Goal: Information Seeking & Learning: Learn about a topic

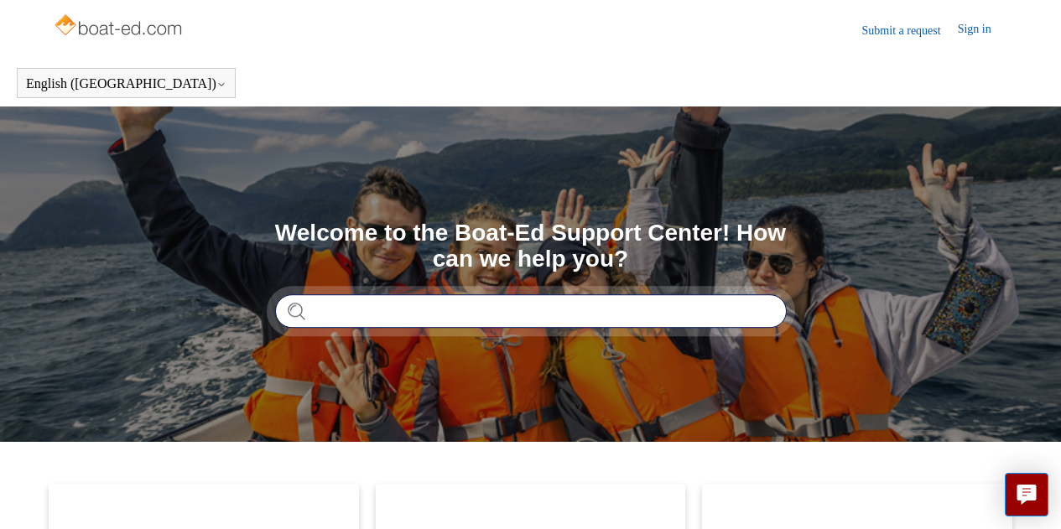
click at [424, 312] on input "Search" at bounding box center [531, 311] width 512 height 34
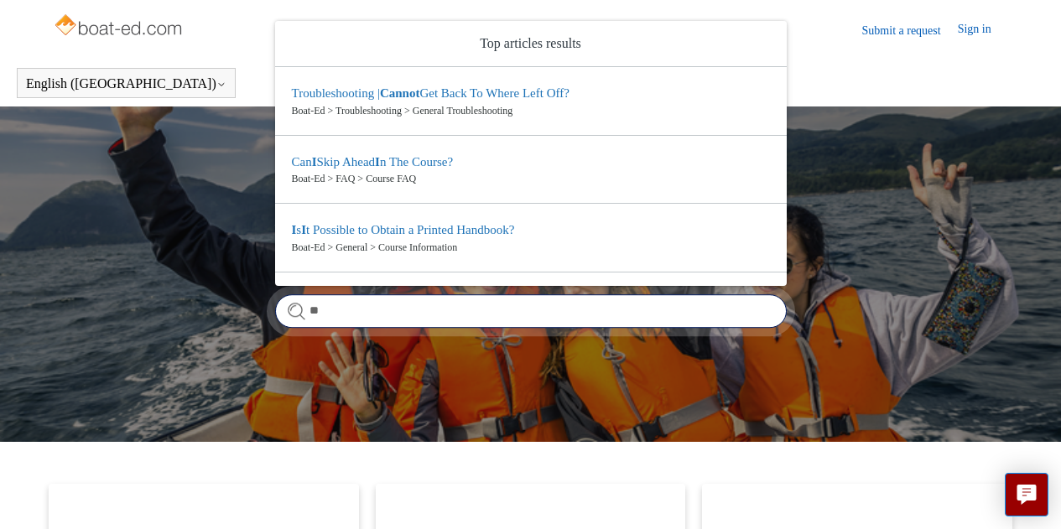
type input "*"
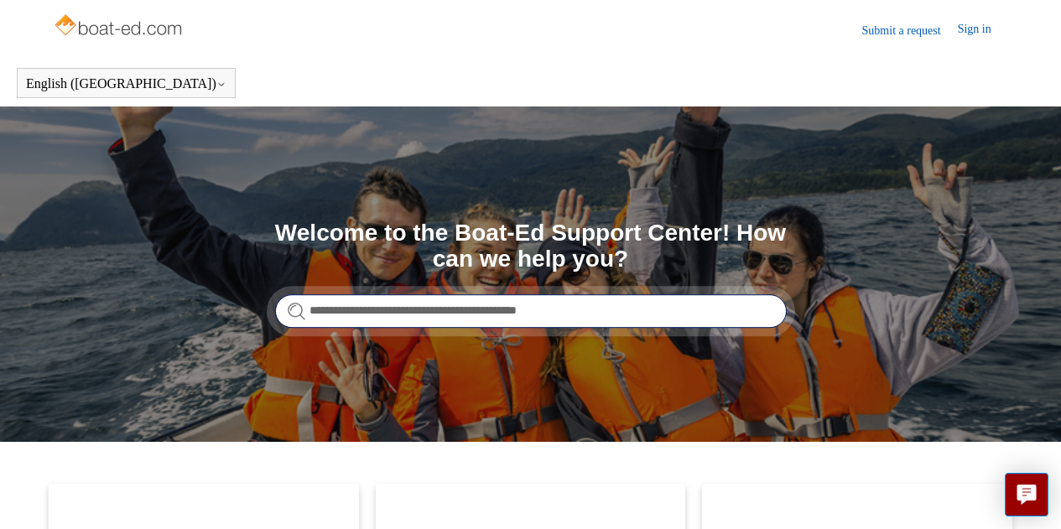
type input "**********"
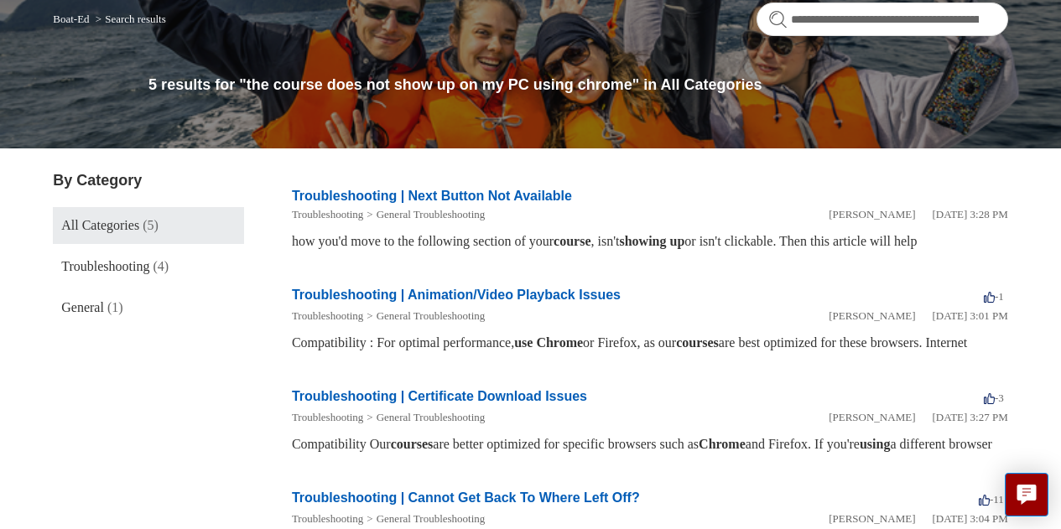
scroll to position [168, 0]
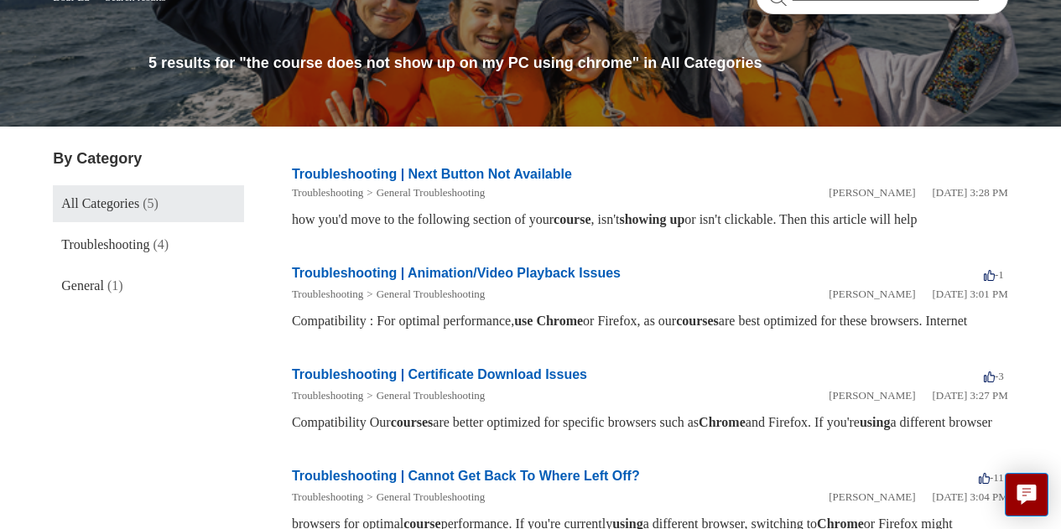
click at [479, 163] on li "Troubleshooting | Next Button Not Available Troubleshooting General Troubleshoo…" at bounding box center [650, 197] width 716 height 99
click at [479, 173] on link "Troubleshooting | Next Button Not Available" at bounding box center [432, 174] width 280 height 14
click at [473, 273] on link "Troubleshooting | Animation/Video Playback Issues" at bounding box center [456, 273] width 329 height 14
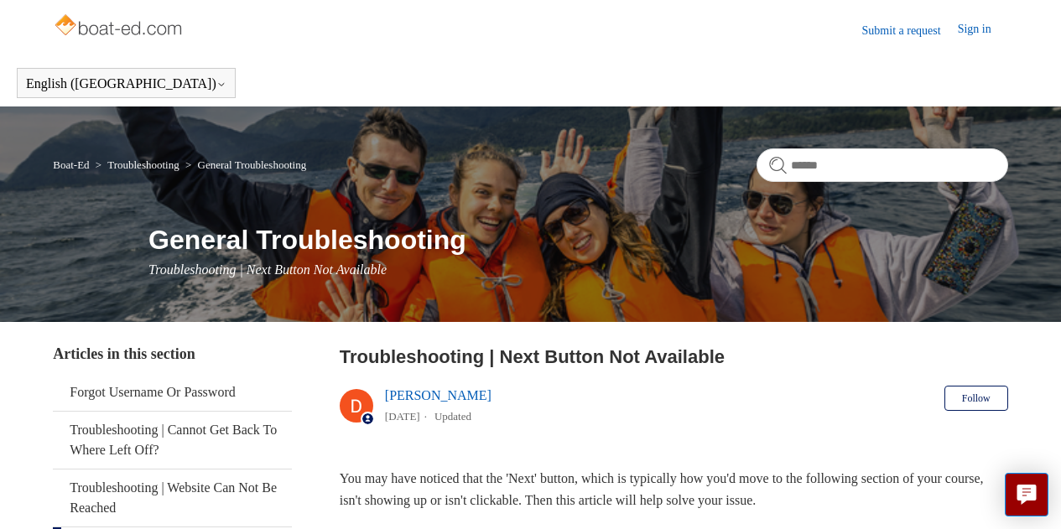
click at [973, 31] on link "Sign in" at bounding box center [983, 30] width 50 height 20
click at [804, 166] on input "Search" at bounding box center [882, 165] width 252 height 34
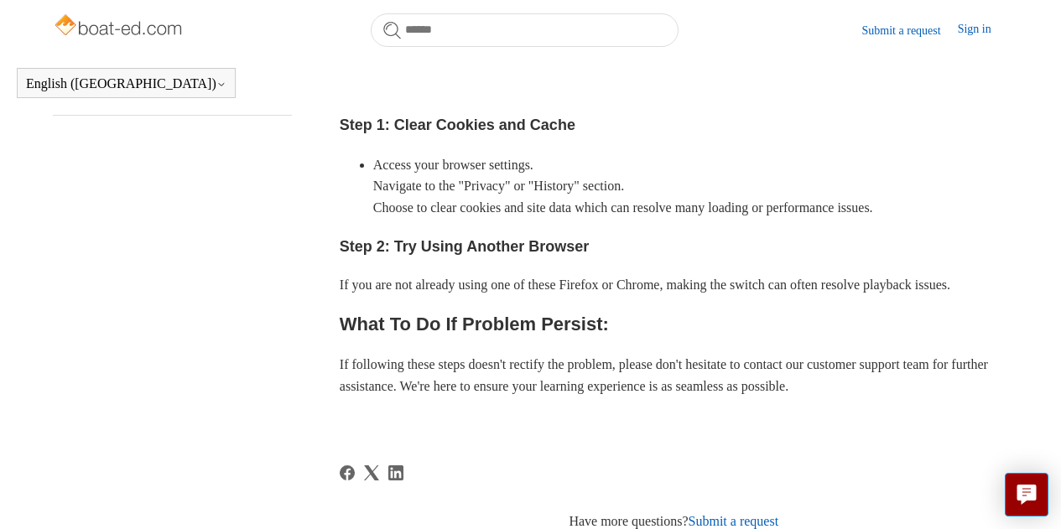
scroll to position [540, 0]
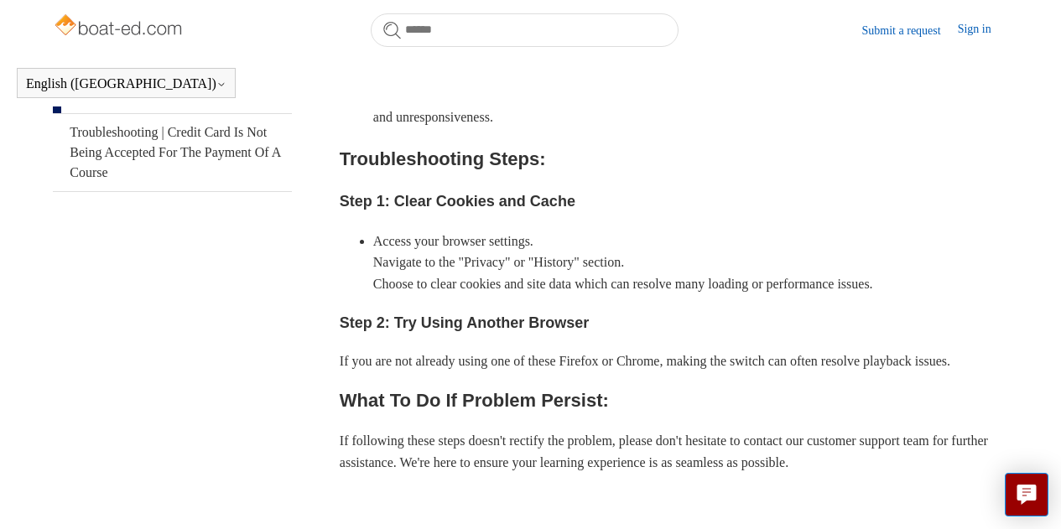
drag, startPoint x: 1052, startPoint y: 0, endPoint x: 268, endPoint y: 294, distance: 838.0
click at [268, 294] on aside "Articles in this section Forgot Username Or Password Troubleshooting | Cannot G…" at bounding box center [172, 304] width 239 height 1097
click at [72, 26] on img at bounding box center [119, 27] width 133 height 34
